Goal: Task Accomplishment & Management: Complete application form

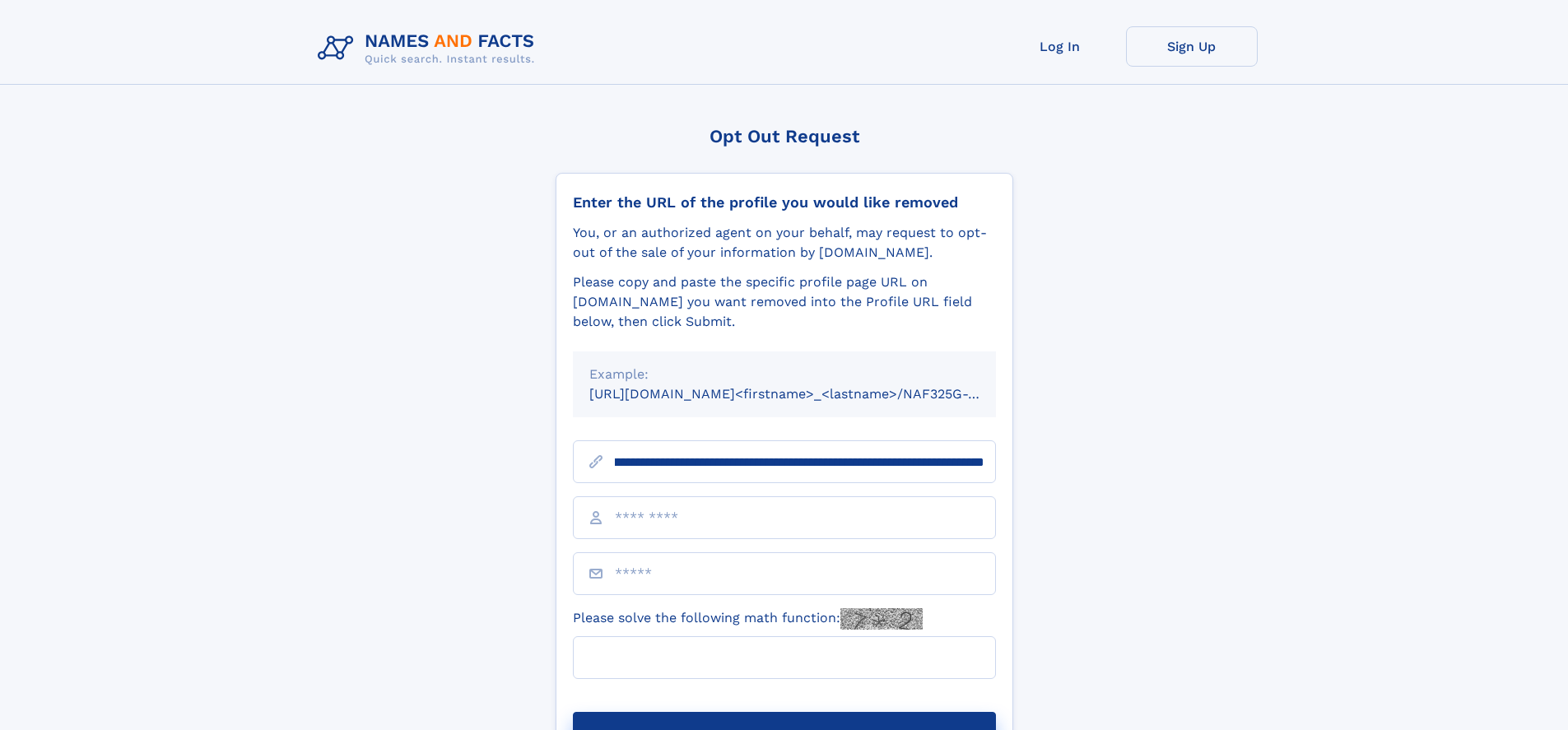
scroll to position [0, 194]
type input "**********"
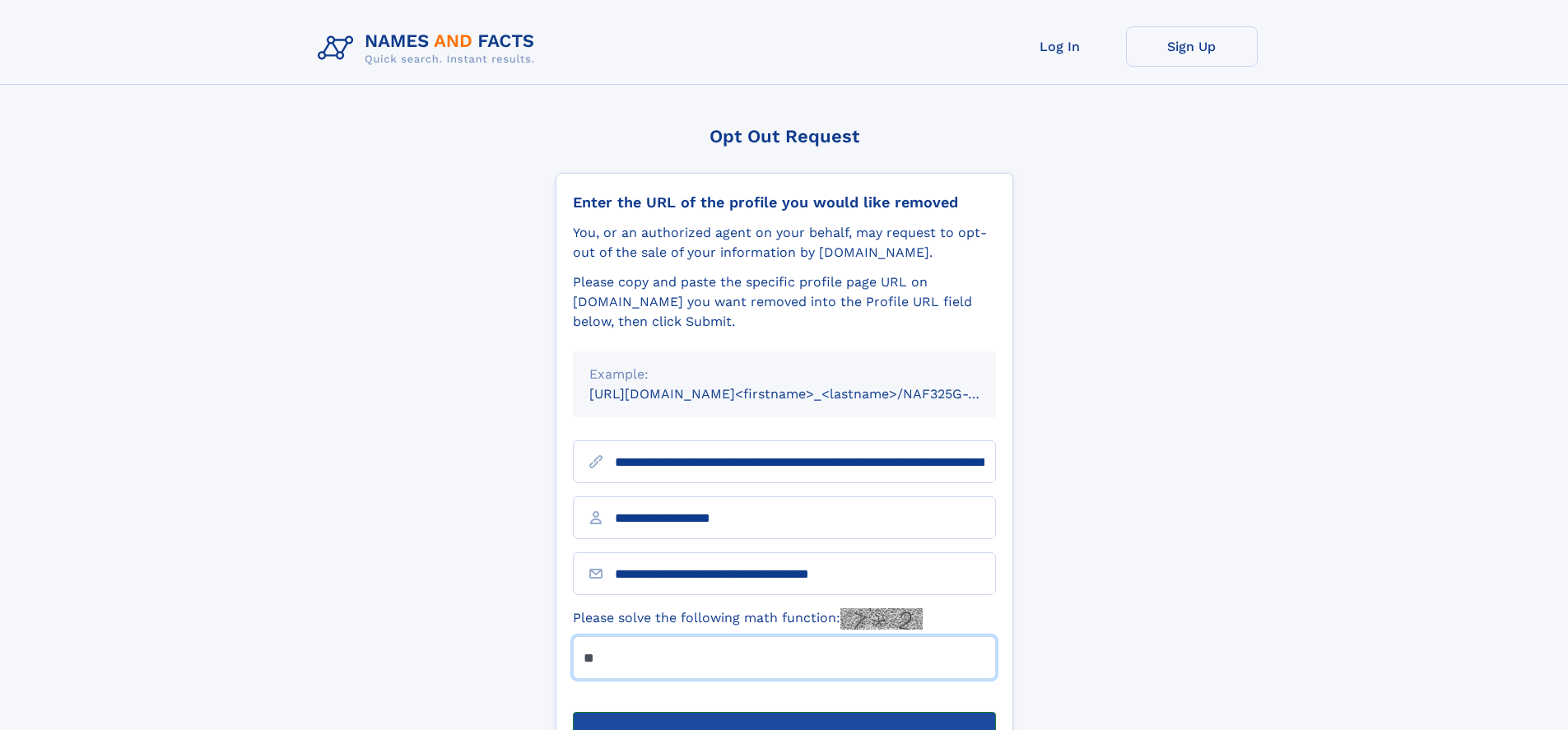
type input "**"
click at [784, 712] on button "Submit Opt Out Request" at bounding box center [785, 738] width 423 height 53
